Goal: Find specific page/section: Find specific page/section

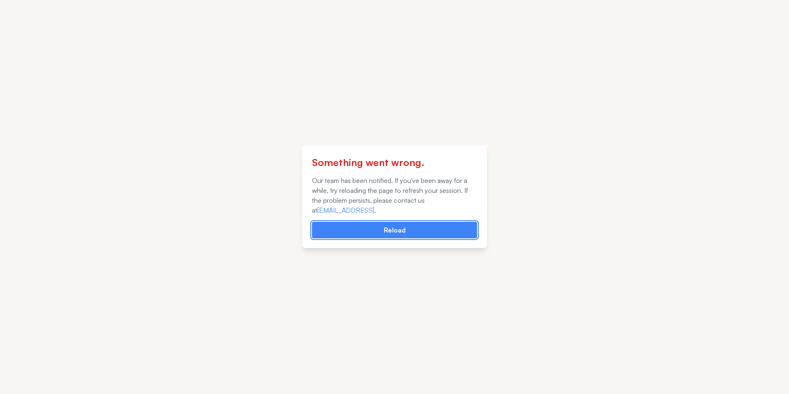
click at [408, 234] on button "Reload" at bounding box center [394, 230] width 165 height 17
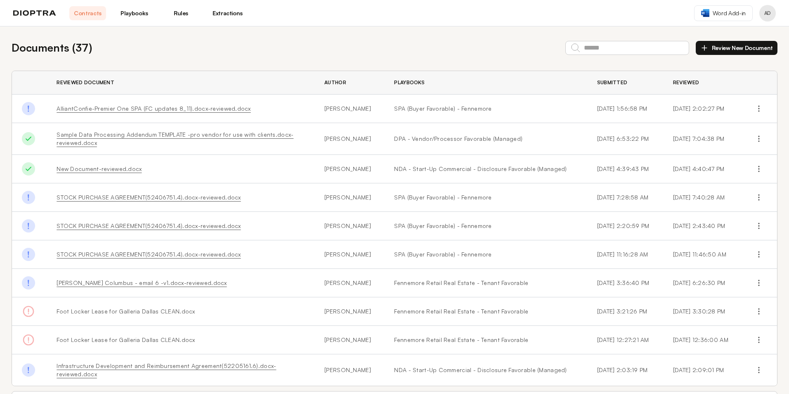
click at [769, 14] on button "Profile menu" at bounding box center [767, 13] width 17 height 17
click at [493, 14] on header "Contracts Playbooks Rules Extractions Word Add-in AD" at bounding box center [394, 13] width 789 height 26
click at [769, 14] on button "Profile menu" at bounding box center [767, 13] width 17 height 17
click at [734, 33] on button "Profile" at bounding box center [736, 34] width 78 height 15
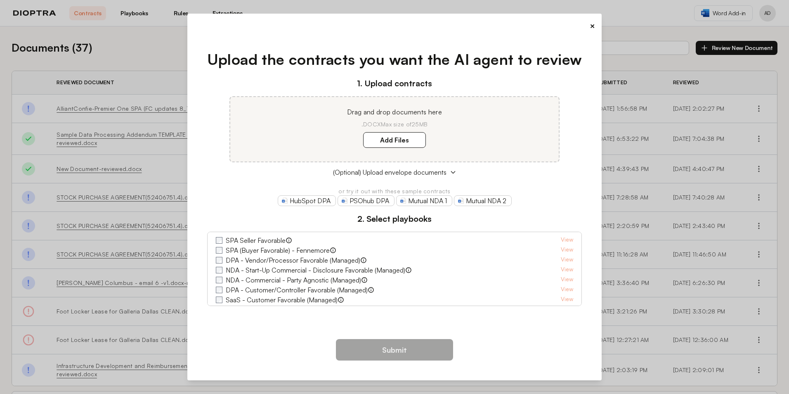
click at [594, 27] on button "×" at bounding box center [591, 26] width 5 height 12
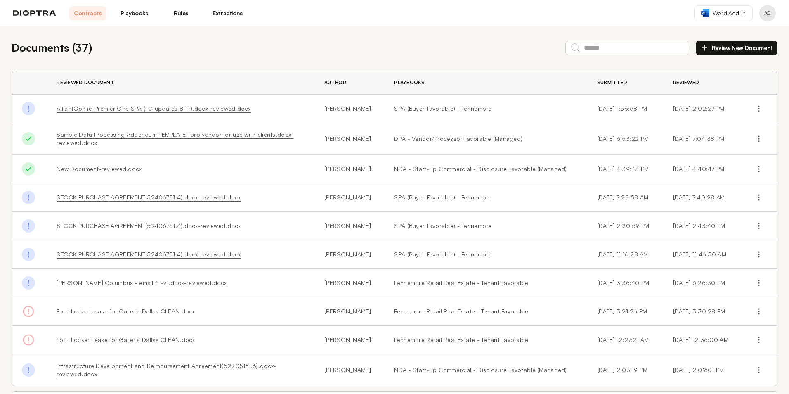
click at [726, 14] on span "Word Add-in" at bounding box center [728, 13] width 33 height 8
